Goal: Task Accomplishment & Management: Manage account settings

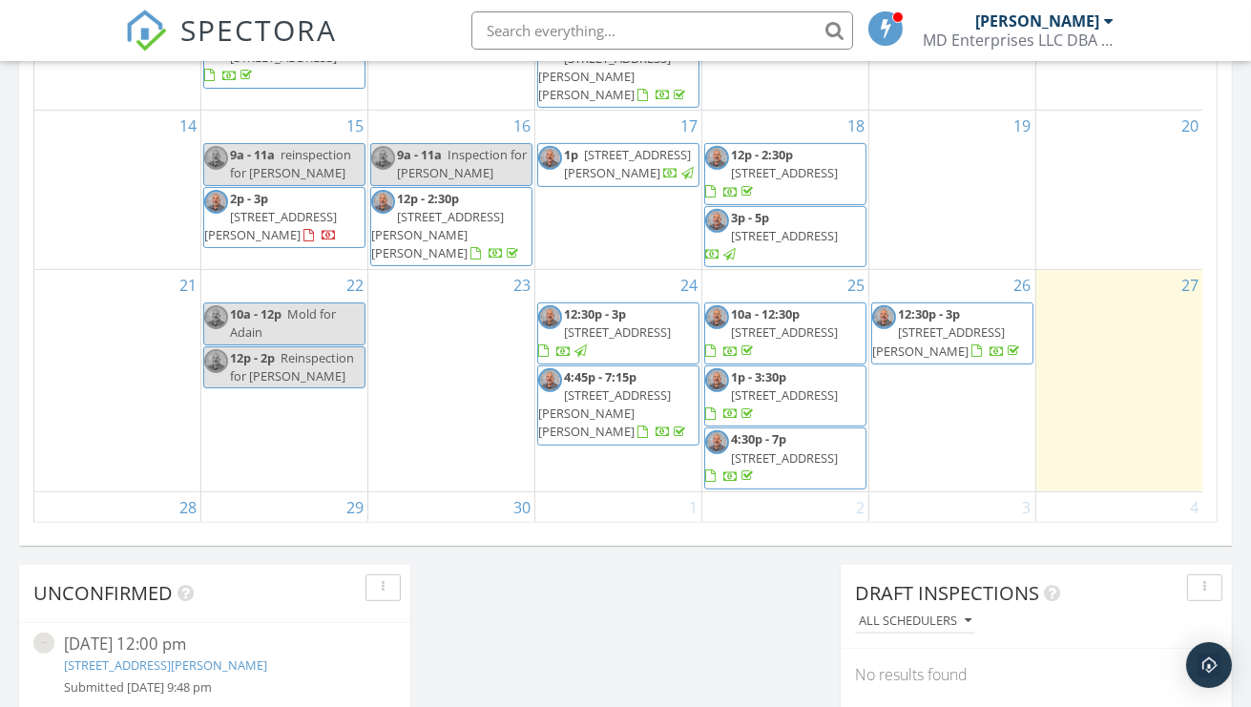
scroll to position [1336, 0]
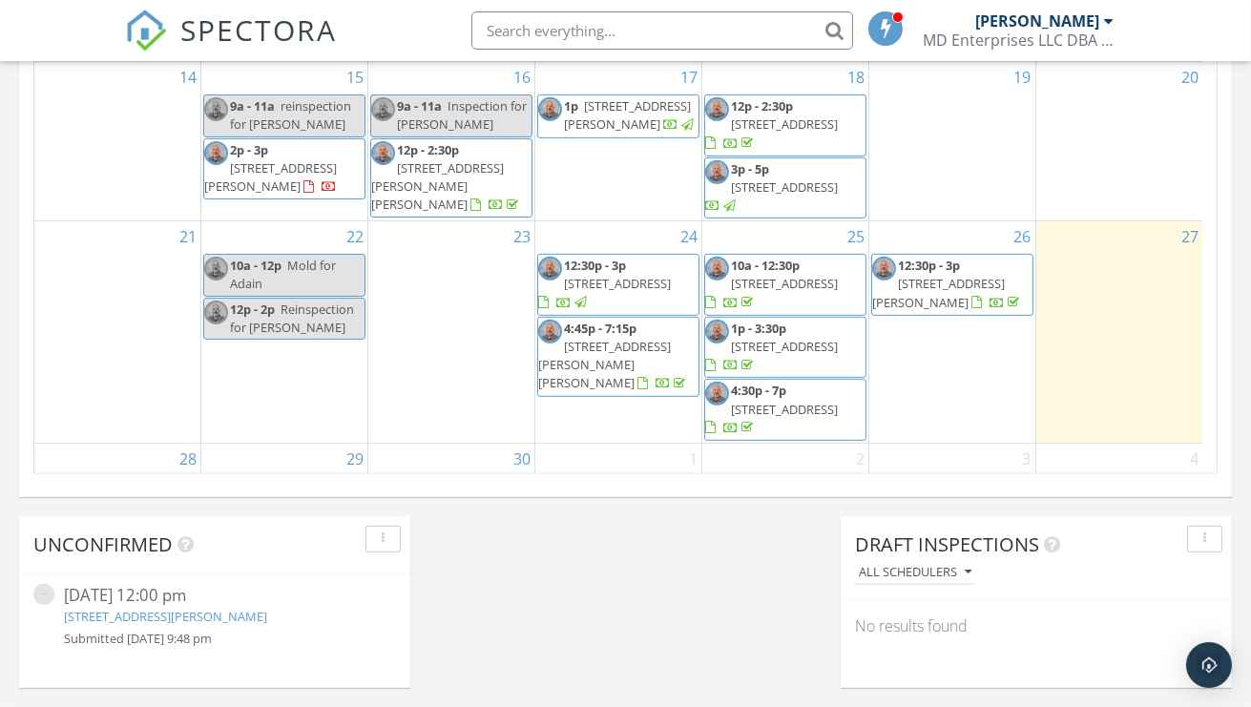
click at [958, 303] on span "[STREET_ADDRESS][PERSON_NAME]" at bounding box center [938, 292] width 133 height 35
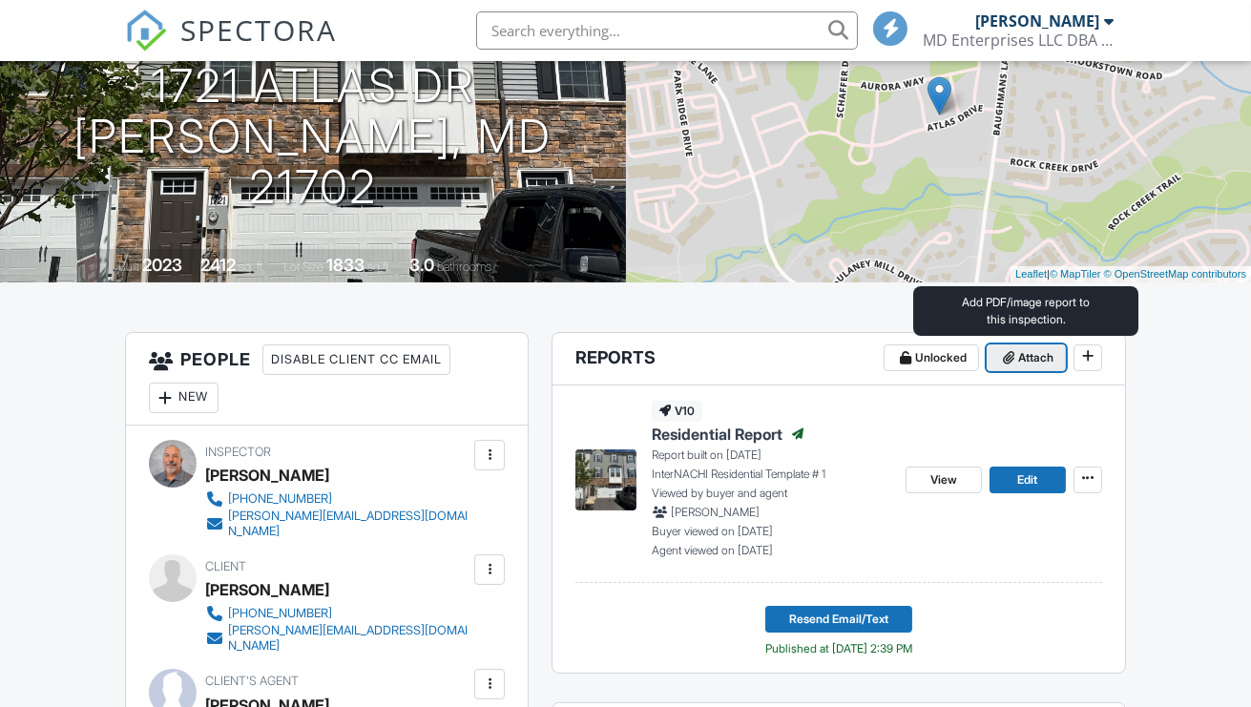
click at [1035, 352] on span "Attach" at bounding box center [1035, 357] width 35 height 19
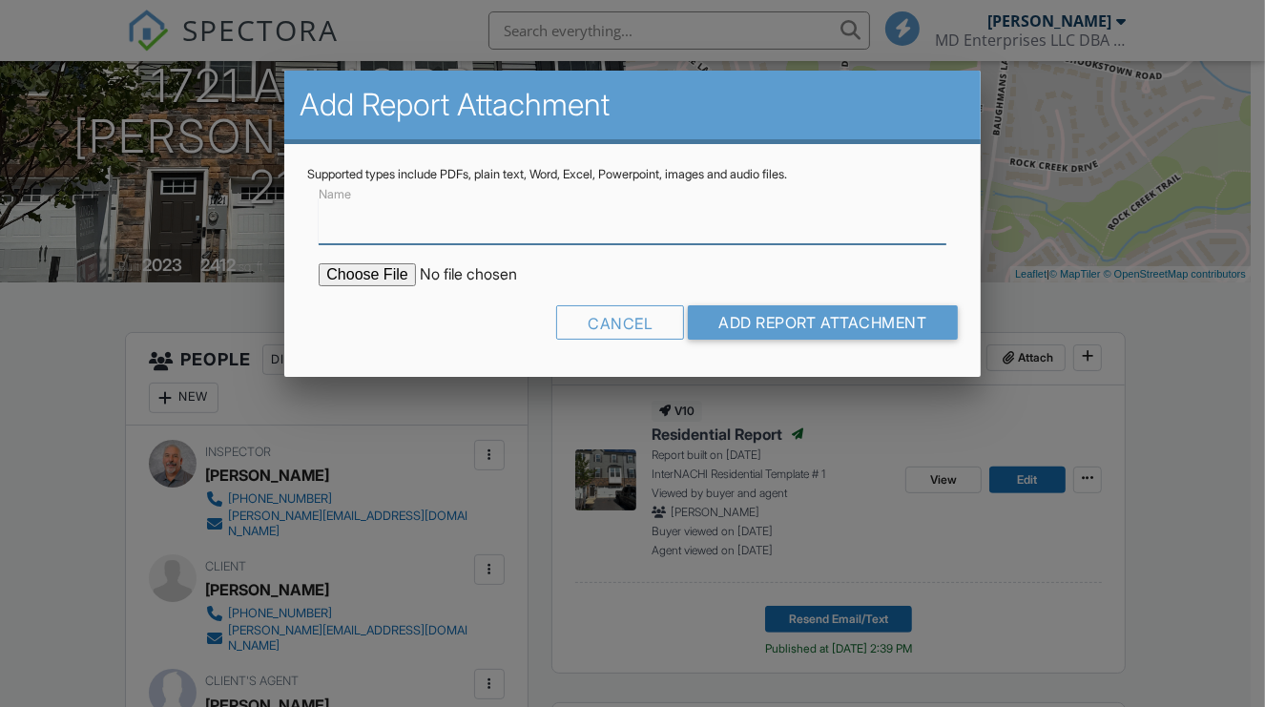
click at [527, 222] on input "Name" at bounding box center [632, 220] width 627 height 47
type input "WDI Report"
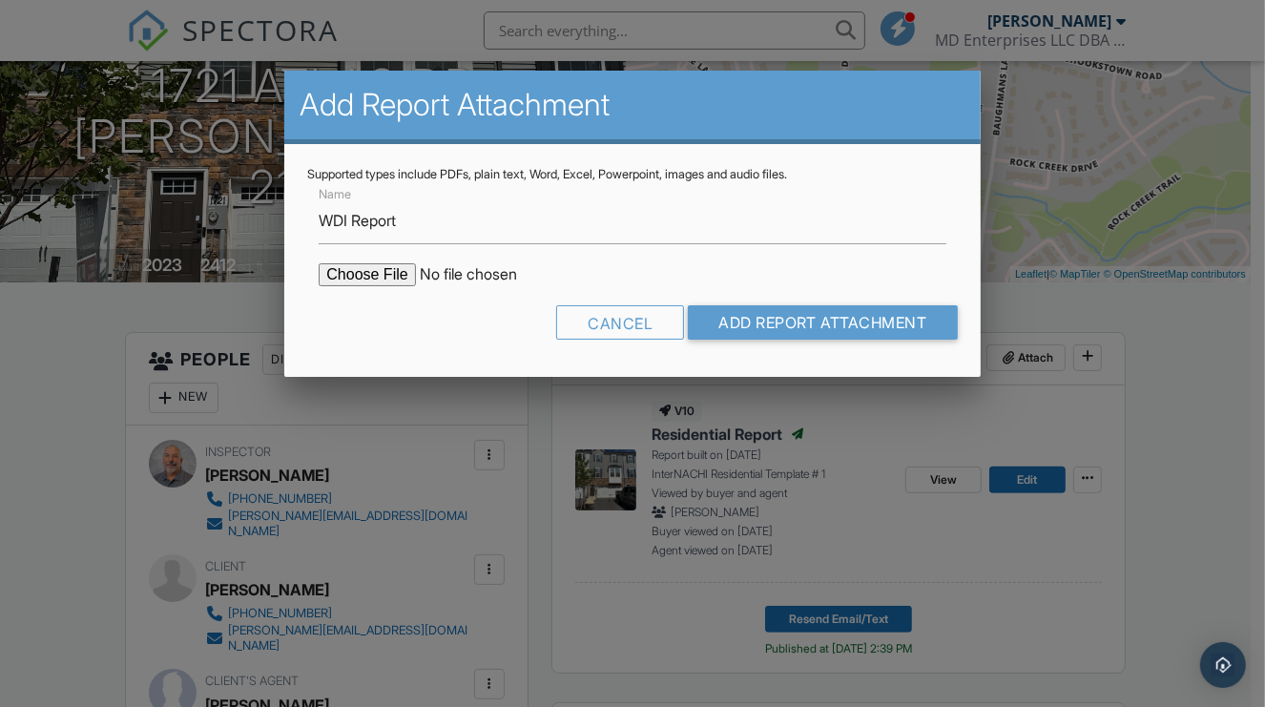
click at [364, 273] on input "file" at bounding box center [481, 274] width 324 height 23
type input "C:\fakepath\Atlas WDI.pdf"
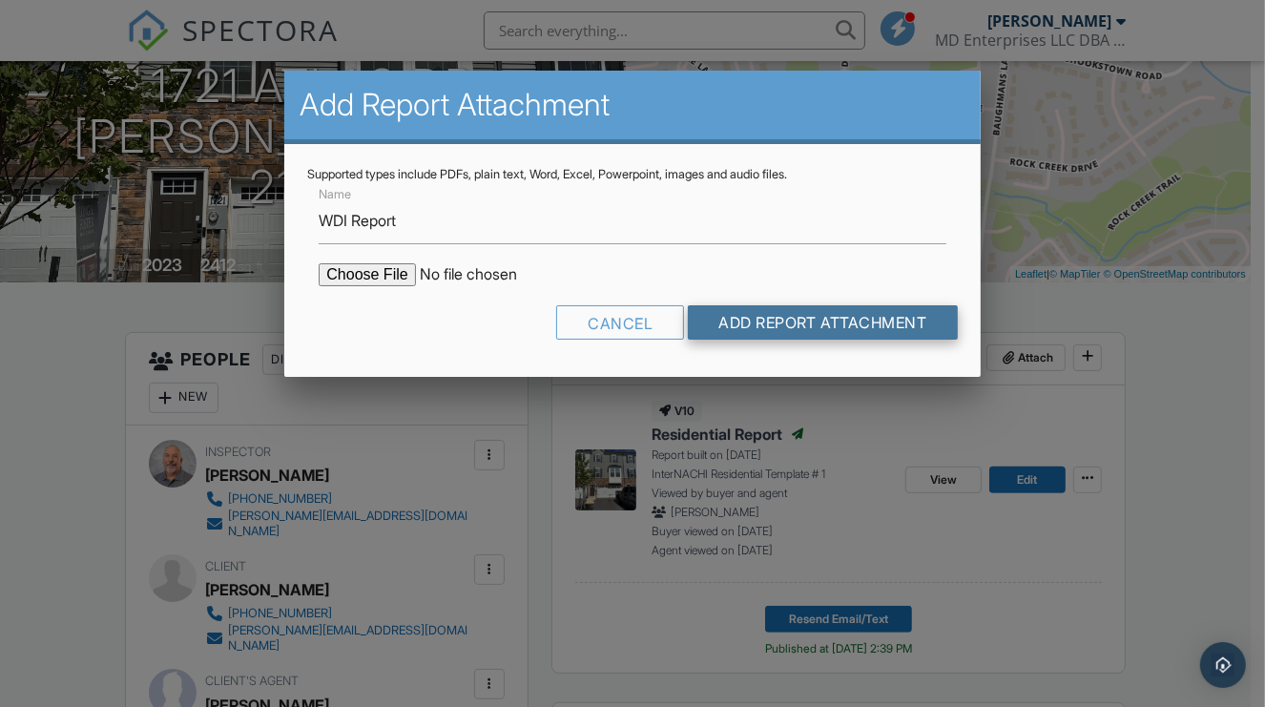
click at [805, 323] on input "Add Report Attachment" at bounding box center [823, 322] width 270 height 34
